Goal: Task Accomplishment & Management: Use online tool/utility

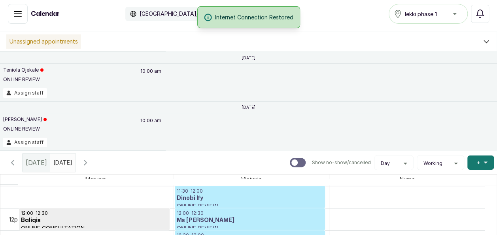
click at [90, 165] on icon "button" at bounding box center [85, 162] width 9 height 9
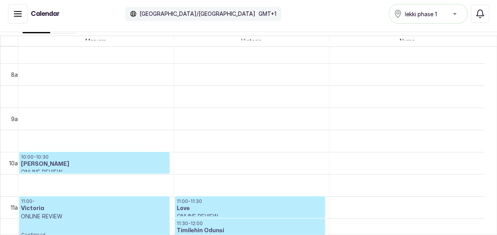
scroll to position [354, 0]
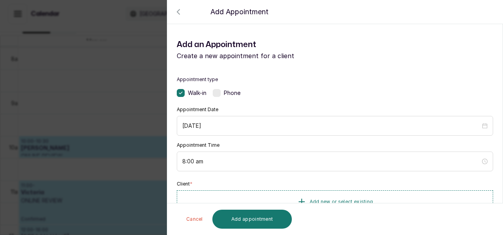
click at [180, 16] on div at bounding box center [251, 33] width 503 height 40
click at [175, 10] on icon "button" at bounding box center [178, 11] width 9 height 9
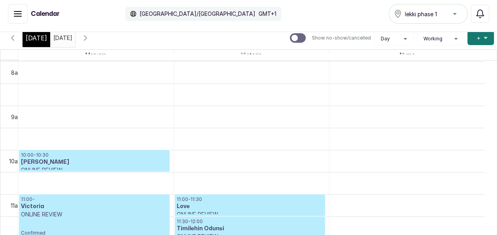
scroll to position [121, 0]
